Goal: Information Seeking & Learning: Compare options

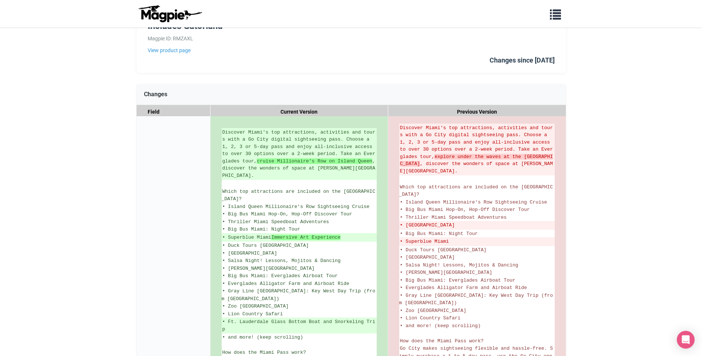
scroll to position [111, 0]
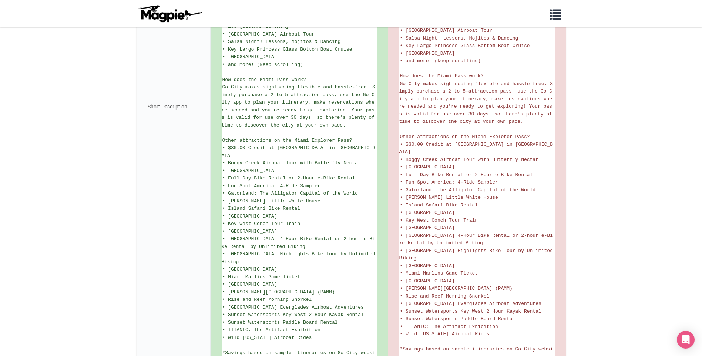
scroll to position [383, 0]
